Goal: Task Accomplishment & Management: Complete application form

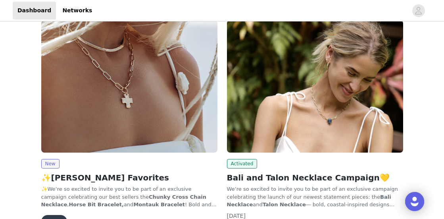
scroll to position [107, 0]
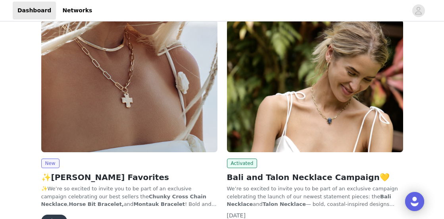
click at [177, 124] on img at bounding box center [129, 86] width 176 height 132
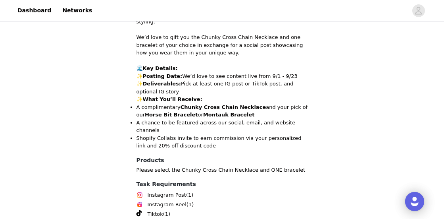
scroll to position [330, 0]
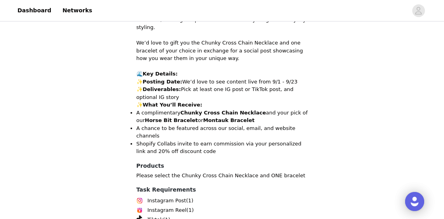
drag, startPoint x: 145, startPoint y: 113, endPoint x: 150, endPoint y: 113, distance: 4.4
click at [149, 117] on strong "Horse Bit Bracelet" at bounding box center [171, 120] width 53 height 6
click at [161, 117] on strong "Horse Bit Bracelet" at bounding box center [171, 120] width 53 height 6
drag, startPoint x: 190, startPoint y: 114, endPoint x: 147, endPoint y: 112, distance: 42.9
click at [147, 117] on strong "Horse Bit Bracelet" at bounding box center [171, 120] width 53 height 6
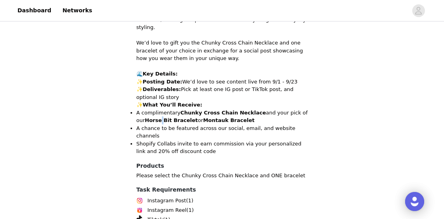
copy strong "orse Bit Bracelet"
click at [196, 140] on li "Shopify Collabs invite to earn commission via your personalized link and 20% of…" at bounding box center [222, 147] width 171 height 15
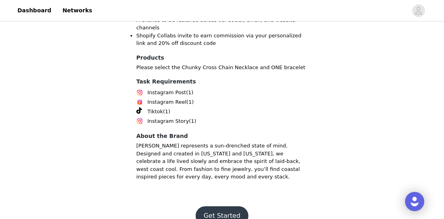
click at [221, 206] on button "Get Started" at bounding box center [222, 215] width 53 height 19
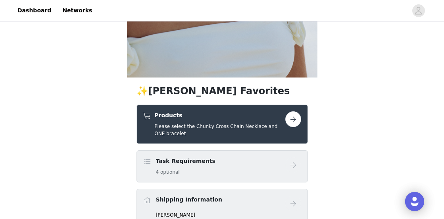
scroll to position [200, 0]
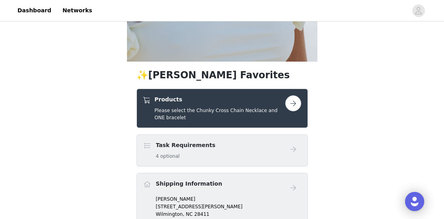
click at [298, 106] on button "button" at bounding box center [293, 103] width 16 height 16
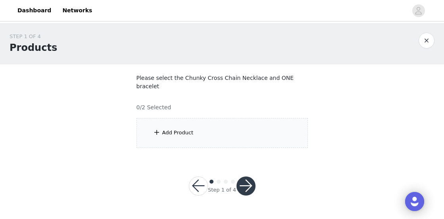
click at [201, 133] on div "Add Product" at bounding box center [222, 133] width 171 height 30
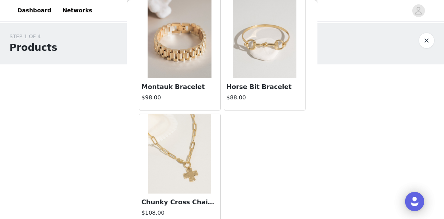
scroll to position [50, 0]
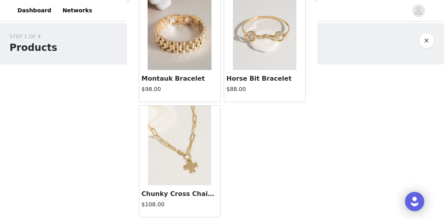
click at [154, 185] on img at bounding box center [180, 145] width 64 height 79
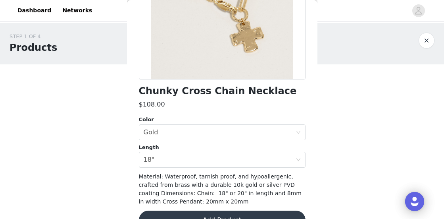
scroll to position [159, 0]
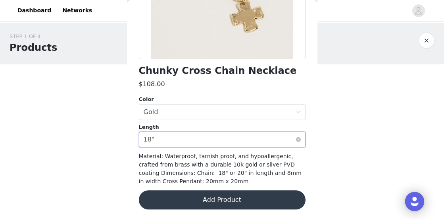
click at [224, 139] on div "Select length 18"" at bounding box center [220, 139] width 152 height 15
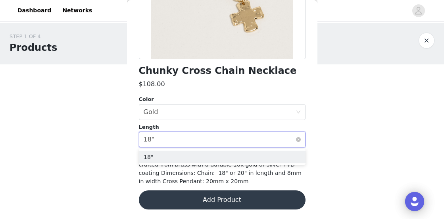
click at [224, 138] on div "Select length 18"" at bounding box center [220, 139] width 152 height 15
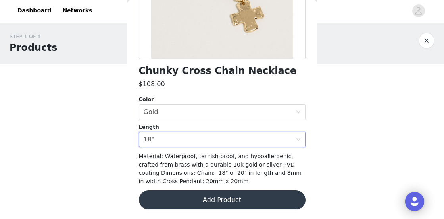
click at [218, 201] on button "Add Product" at bounding box center [222, 199] width 167 height 19
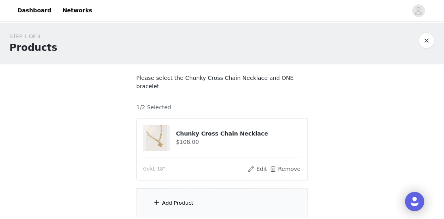
click at [213, 199] on div "Add Product" at bounding box center [222, 203] width 171 height 30
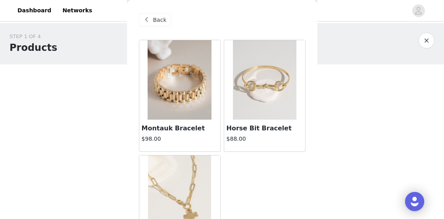
click at [185, 117] on img at bounding box center [180, 79] width 64 height 79
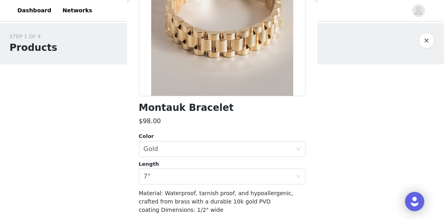
scroll to position [151, 0]
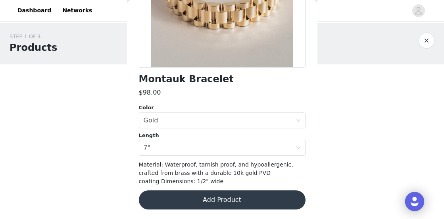
click at [240, 204] on button "Add Product" at bounding box center [222, 199] width 167 height 19
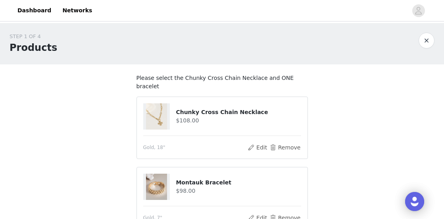
scroll to position [76, 0]
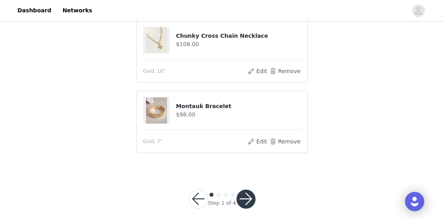
click at [248, 191] on button "button" at bounding box center [246, 198] width 19 height 19
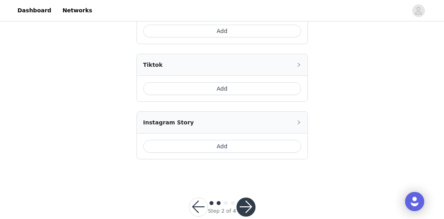
scroll to position [303, 0]
click at [243, 87] on button "Add" at bounding box center [222, 88] width 158 height 13
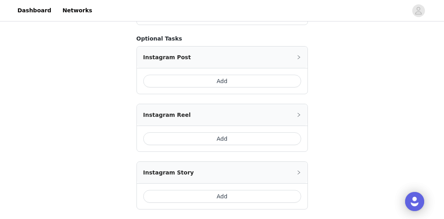
scroll to position [288, 0]
click at [220, 197] on button "Add" at bounding box center [222, 195] width 158 height 13
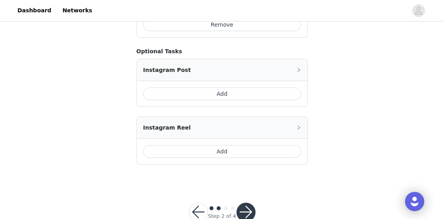
scroll to position [378, 0]
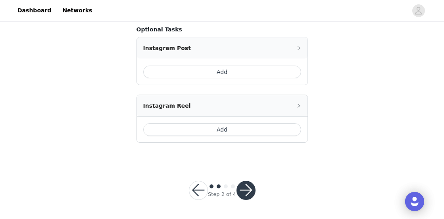
click at [246, 193] on button "button" at bounding box center [246, 190] width 19 height 19
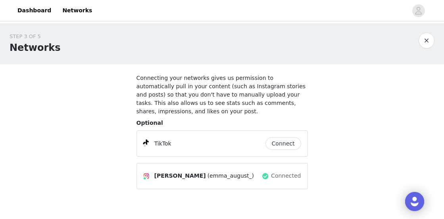
click at [281, 137] on button "Connect" at bounding box center [284, 143] width 36 height 13
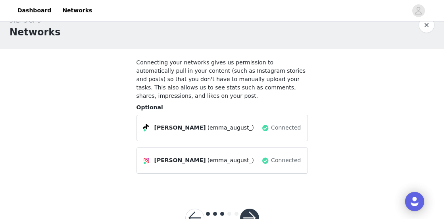
scroll to position [35, 0]
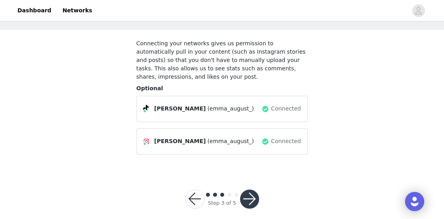
click at [251, 189] on button "button" at bounding box center [249, 198] width 19 height 19
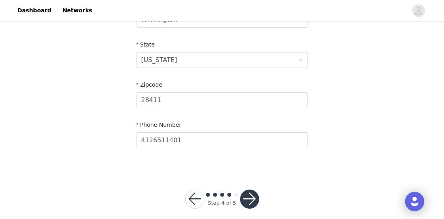
scroll to position [322, 0]
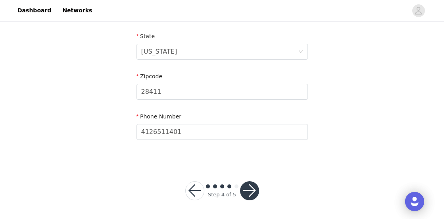
click at [252, 190] on button "button" at bounding box center [249, 190] width 19 height 19
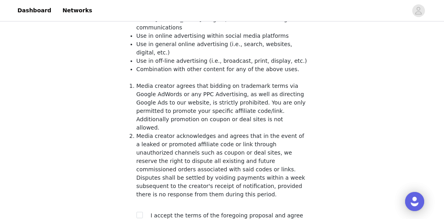
scroll to position [190, 0]
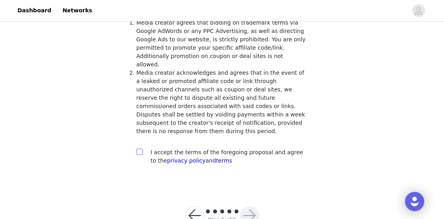
click at [141, 148] on input "checkbox" at bounding box center [140, 151] width 6 height 6
checkbox input "true"
click at [245, 206] on button "button" at bounding box center [249, 215] width 19 height 19
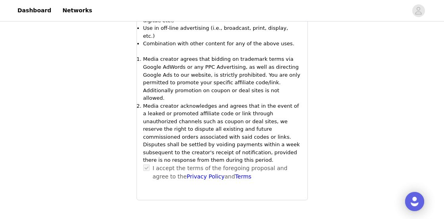
scroll to position [682, 0]
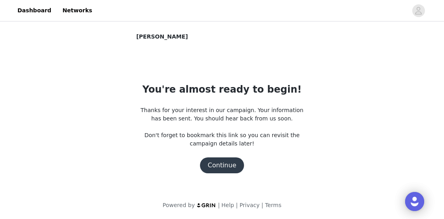
click at [233, 174] on section "James Michelle You're almost ready to begin! Thanks for your interest in our ca…" at bounding box center [222, 116] width 191 height 166
click at [224, 161] on button "Continue" at bounding box center [222, 165] width 44 height 16
